Goal: Information Seeking & Learning: Learn about a topic

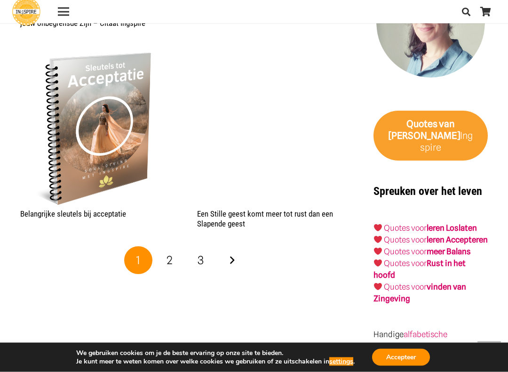
scroll to position [1459, 0]
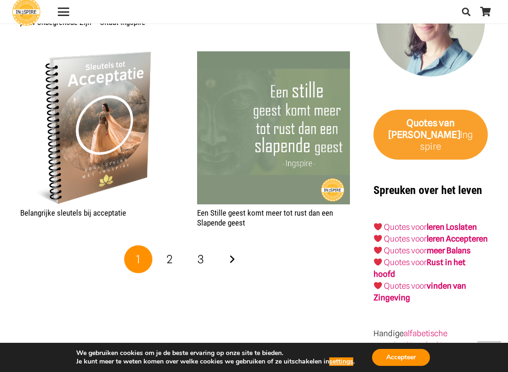
click at [167, 255] on span "2" at bounding box center [170, 259] width 6 height 14
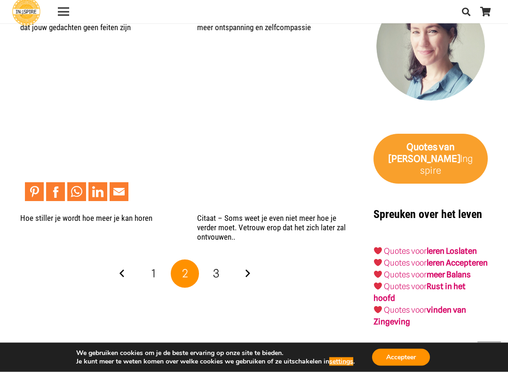
scroll to position [1435, 0]
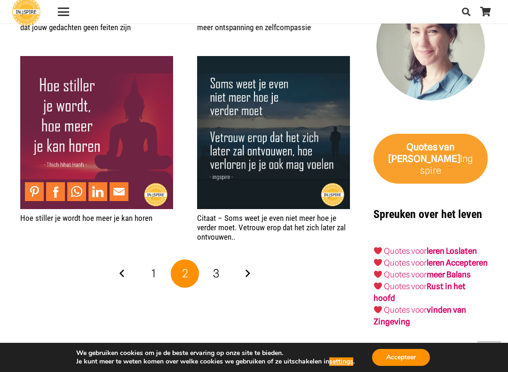
click at [250, 269] on link "Volgende" at bounding box center [247, 273] width 28 height 28
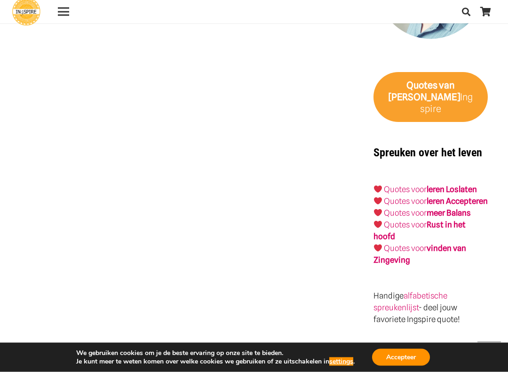
scroll to position [1496, 0]
click at [451, 231] on strong "Rust in het hoofd" at bounding box center [419, 230] width 92 height 21
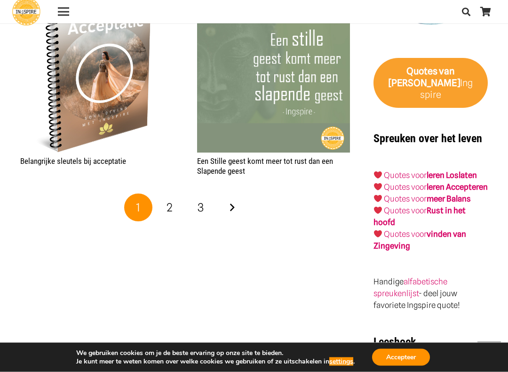
scroll to position [1510, 0]
click at [445, 182] on link "leren Accepteren" at bounding box center [457, 186] width 61 height 9
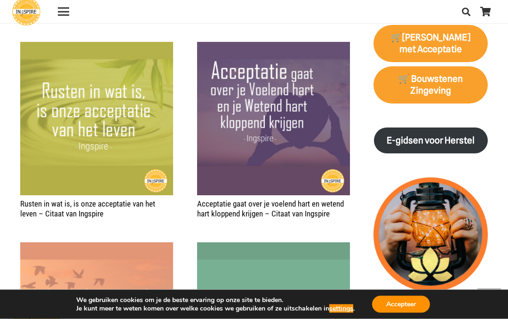
scroll to position [1200, 0]
